Goal: Task Accomplishment & Management: Manage account settings

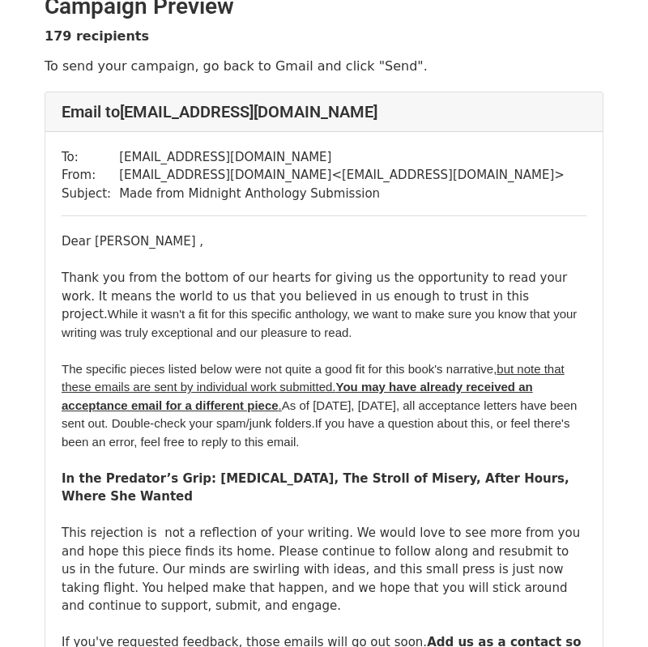
scroll to position [32, 0]
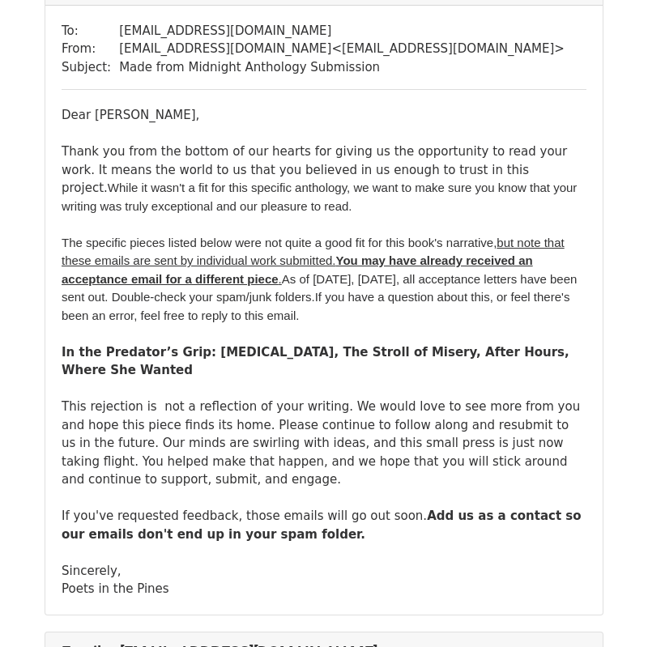
scroll to position [149, 0]
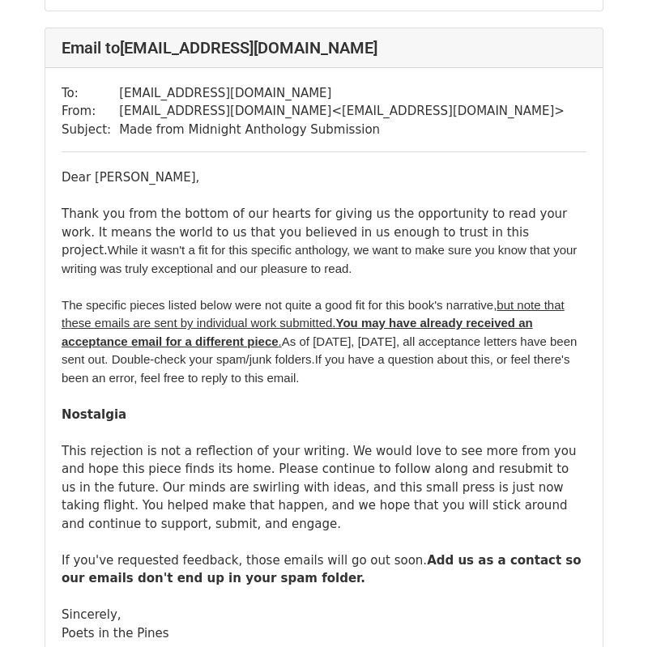
scroll to position [4734, 0]
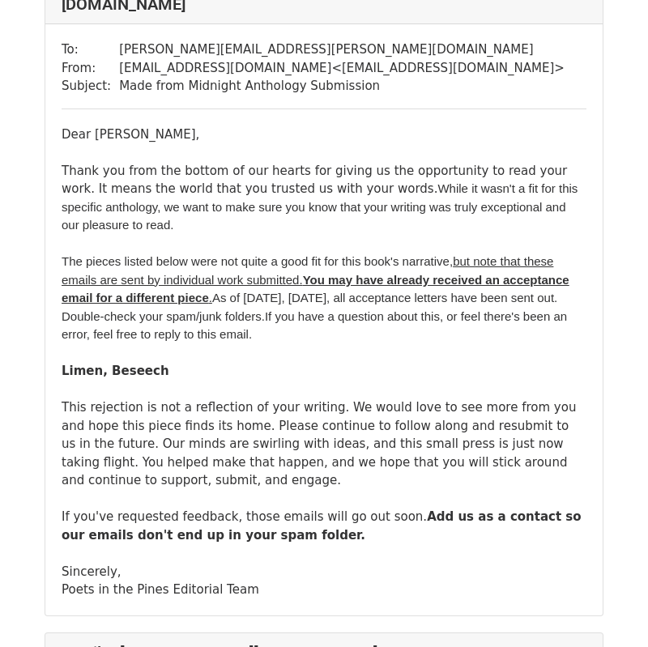
scroll to position [18516, 0]
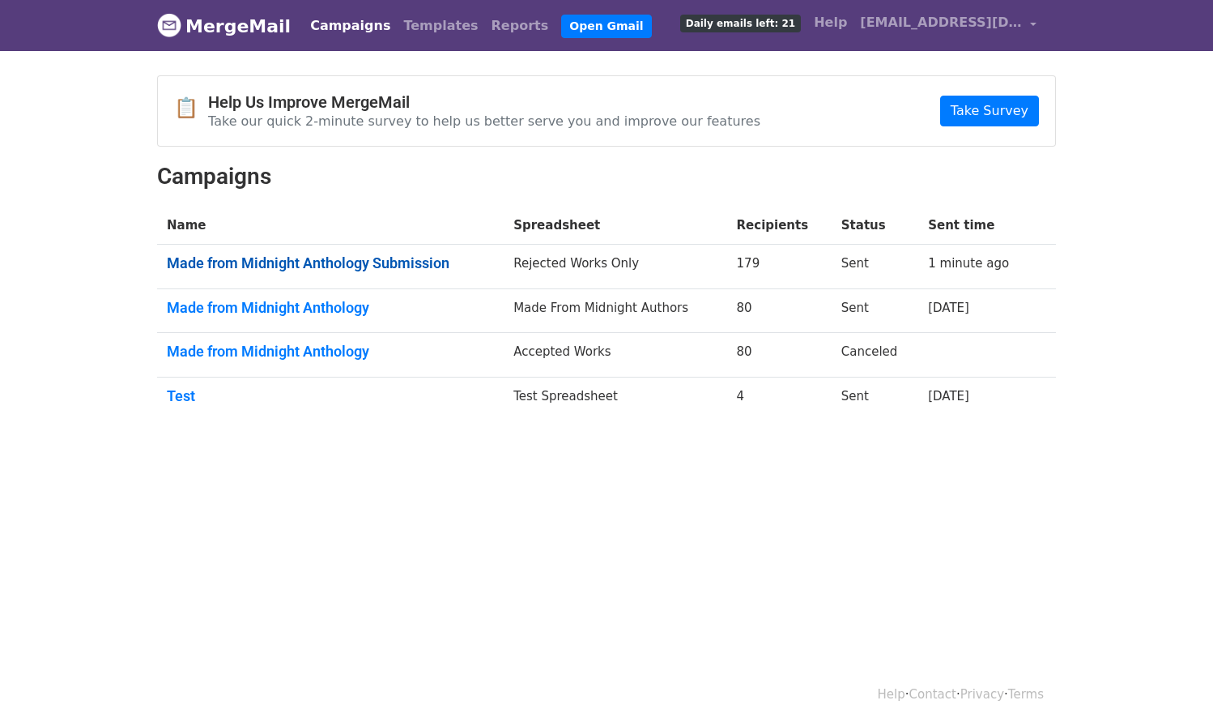
click at [370, 261] on link "Made from Midnight Anthology Submission" at bounding box center [330, 263] width 327 height 18
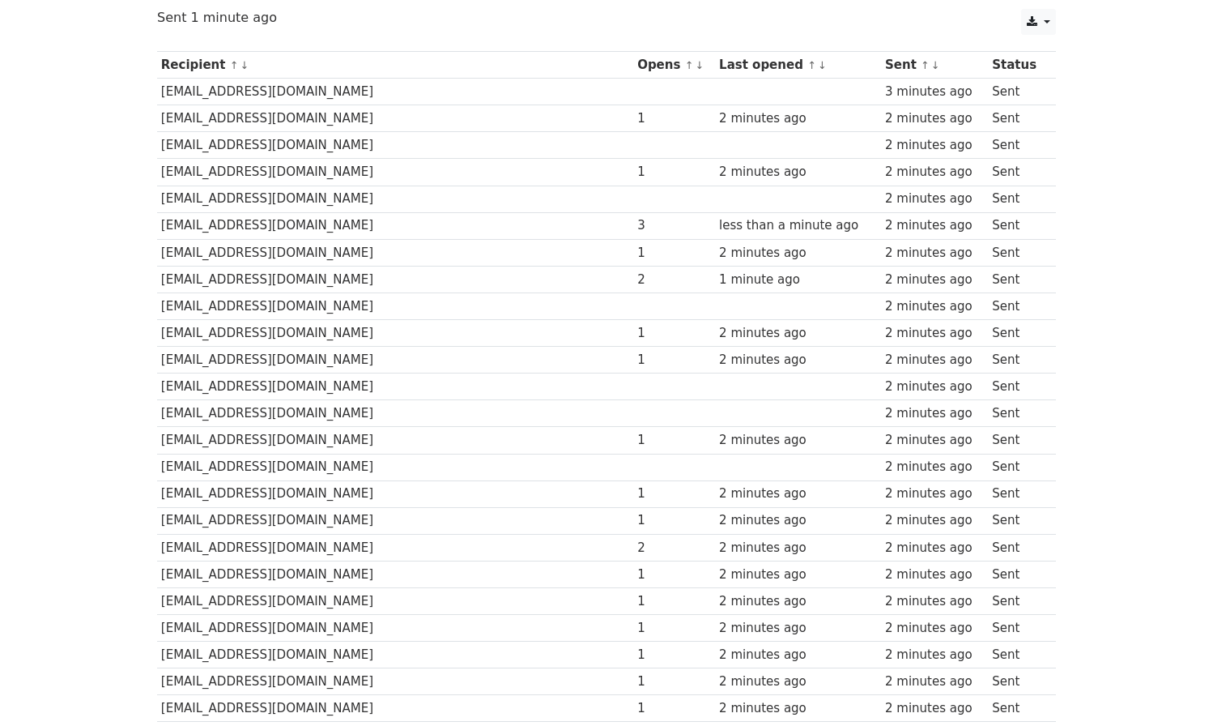
scroll to position [171, 0]
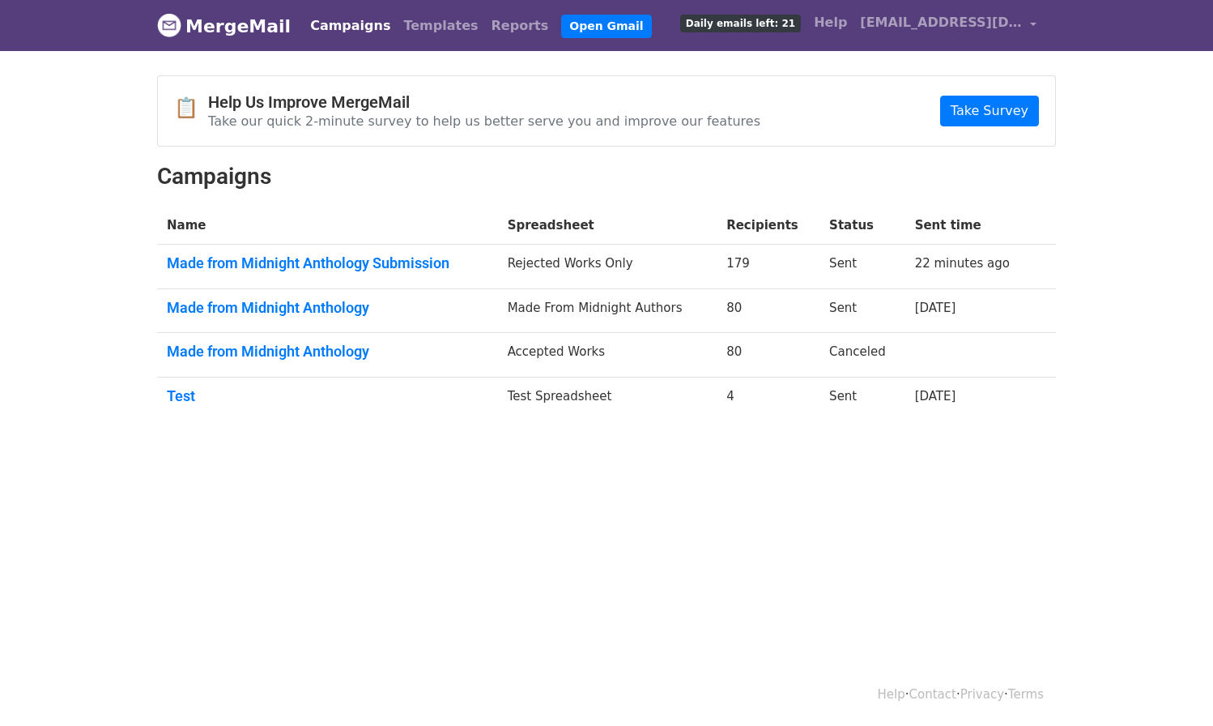
click at [335, 273] on td "Made from Midnight Anthology Submission" at bounding box center [327, 267] width 341 height 45
click at [334, 264] on link "Made from Midnight Anthology Submission" at bounding box center [327, 263] width 321 height 18
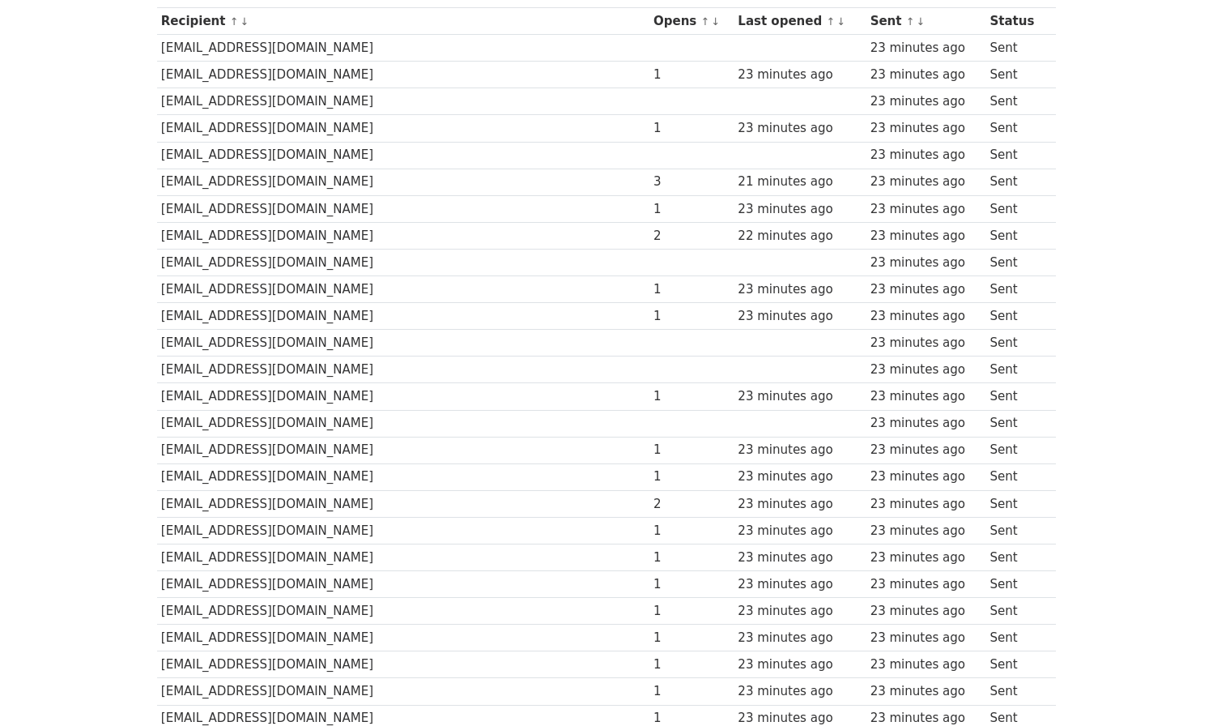
scroll to position [185, 0]
